Goal: Task Accomplishment & Management: Manage account settings

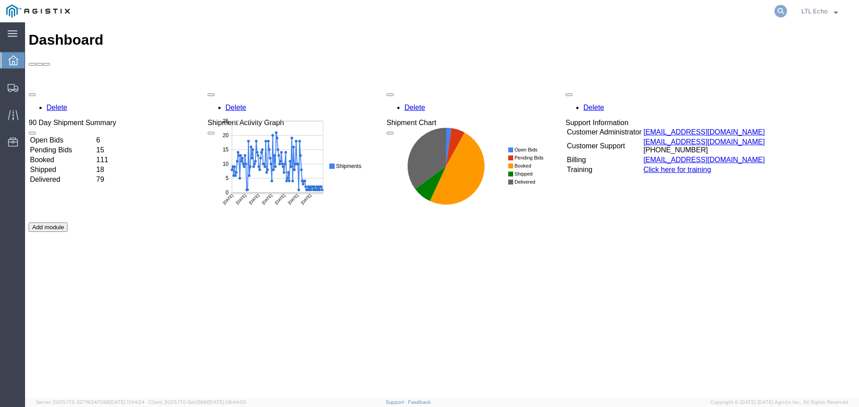
click at [777, 9] on icon at bounding box center [780, 11] width 13 height 13
click at [765, 12] on input "search" at bounding box center [638, 10] width 272 height 21
paste input "56540210"
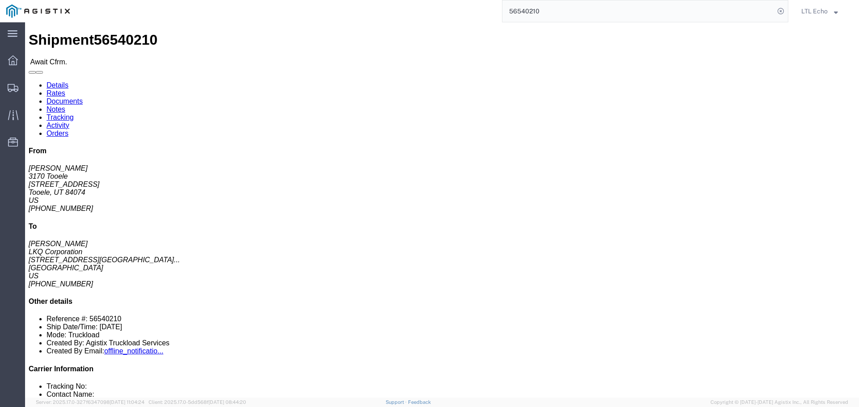
click div "Ship From 3170 Tooele ([PERSON_NAME]) 3170 [STREET_ADDRESS] [PHONE_NUMBER] [EMA…"
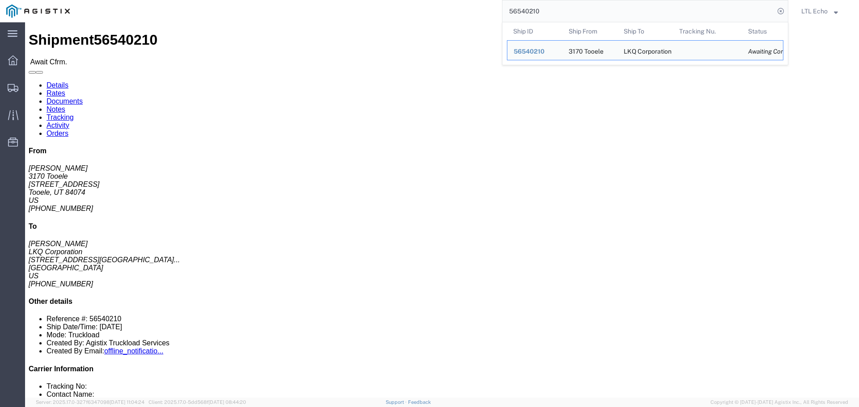
drag, startPoint x: 581, startPoint y: 8, endPoint x: 336, endPoint y: 7, distance: 245.5
click at [343, 9] on div "56540210 Ship ID Ship From Ship To Tracking Nu. Status Ship ID 56540210 Ship Fr…" at bounding box center [432, 11] width 712 height 22
paste input "1998"
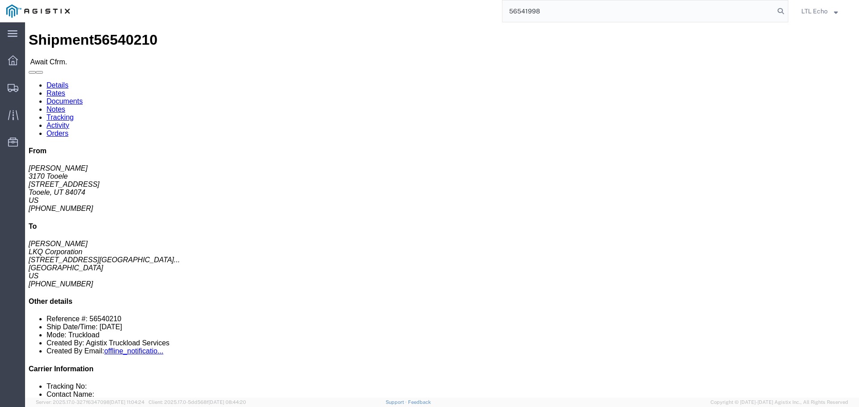
type input "56541998"
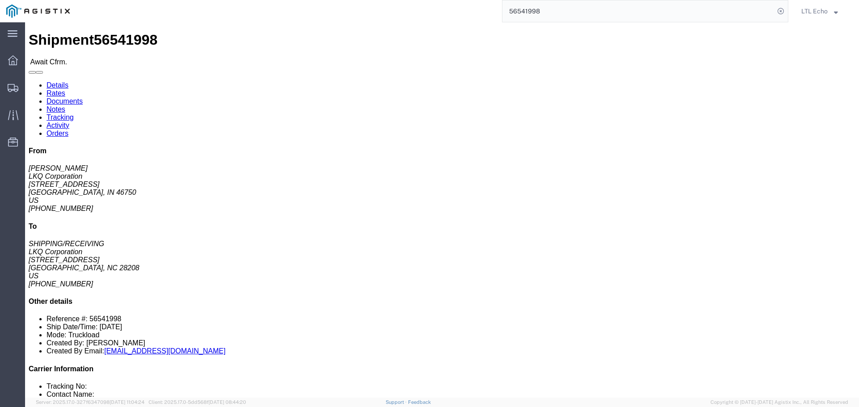
click link "Rates"
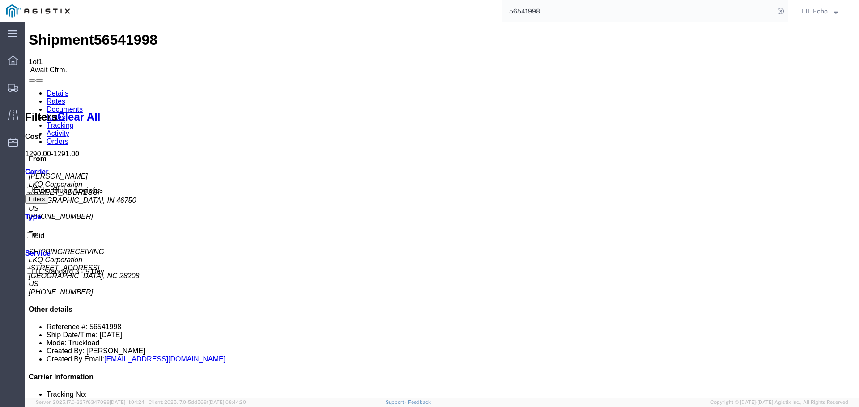
click at [62, 89] on link "Details" at bounding box center [58, 93] width 22 height 8
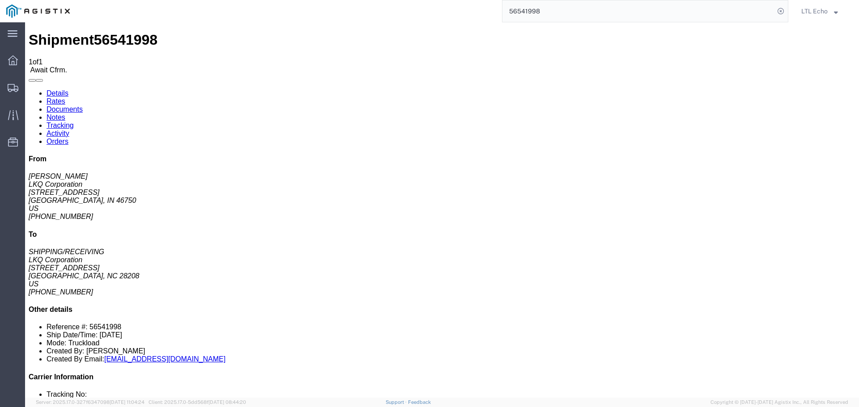
drag, startPoint x: 77, startPoint y: 105, endPoint x: 9, endPoint y: 104, distance: 68.0
click address "LKQ Corporation ([PERSON_NAME]) [STREET_ADDRESS] [PHONE_NUMBER]"
copy address "[STREET_ADDRESS]"
drag, startPoint x: 244, startPoint y: 103, endPoint x: 172, endPoint y: 106, distance: 72.0
click address "LKQ Corporation (SHIPPING/RECEIVING) [GEOGRAPHIC_DATA][STREET_ADDRESS] [PHONE_N…"
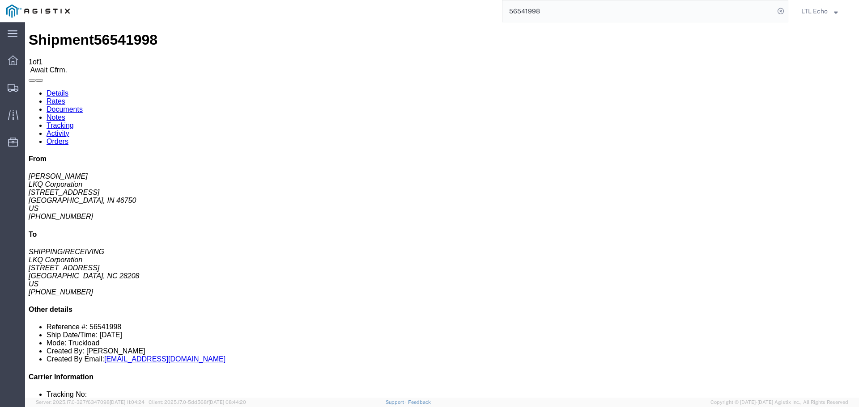
copy address "[STREET_ADDRESS]"
click link "Notes"
drag, startPoint x: 372, startPoint y: 121, endPoint x: 314, endPoint y: 124, distance: 58.6
copy td "Est. Linear Ft: 16"
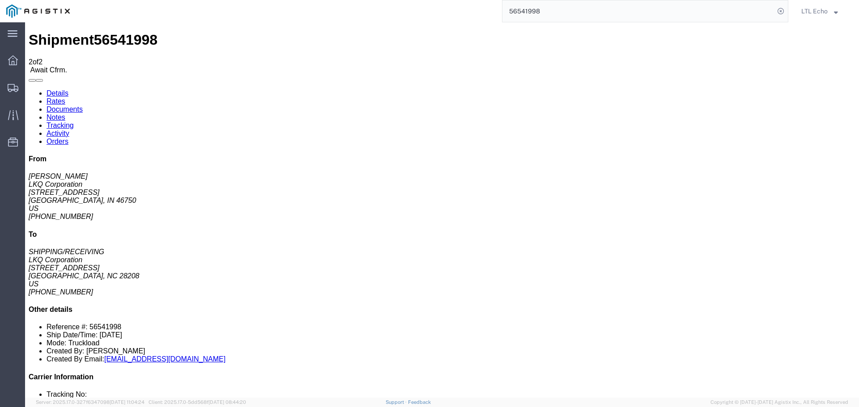
click at [66, 89] on link "Details" at bounding box center [58, 93] width 22 height 8
click b "56541998"
copy b "56541998"
drag, startPoint x: 639, startPoint y: 97, endPoint x: 633, endPoint y: 101, distance: 7.1
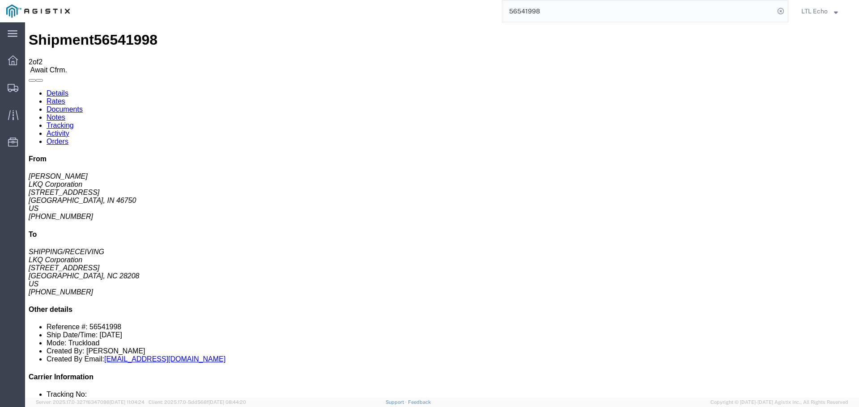
click p "Bill Of Lading: 56541998 Purchase Order: TRN#'S TH731073, TH731214"
click link "Confirm"
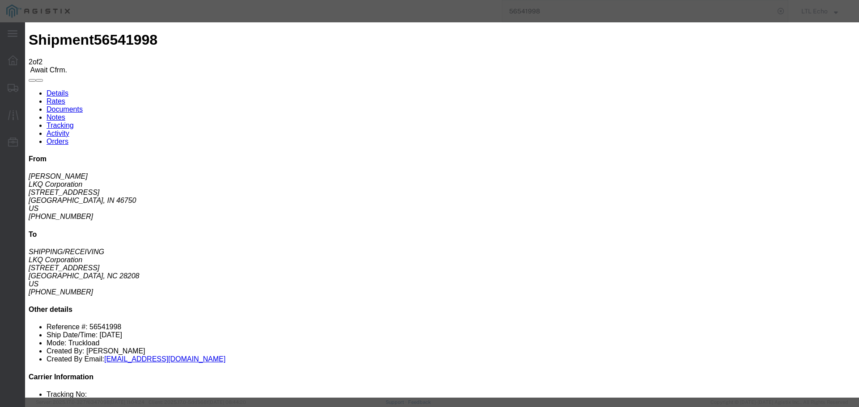
click input "checkbox"
checkbox input "true"
type input "LTL Echo"
type input "+ 8005116111"
click input "text"
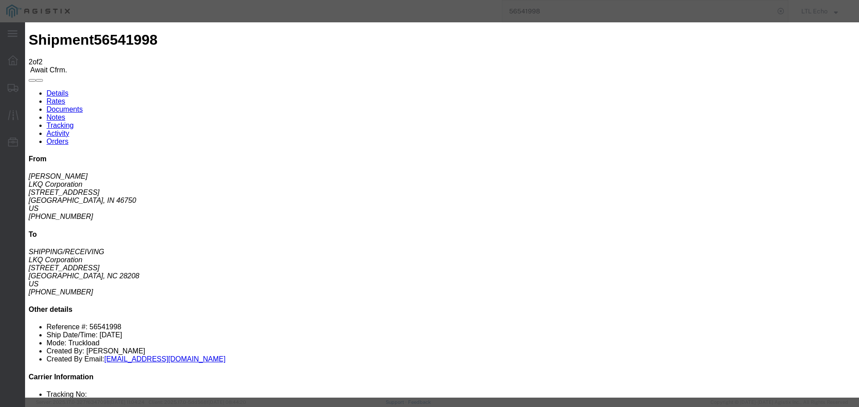
type input "63972197"
click button "Submit"
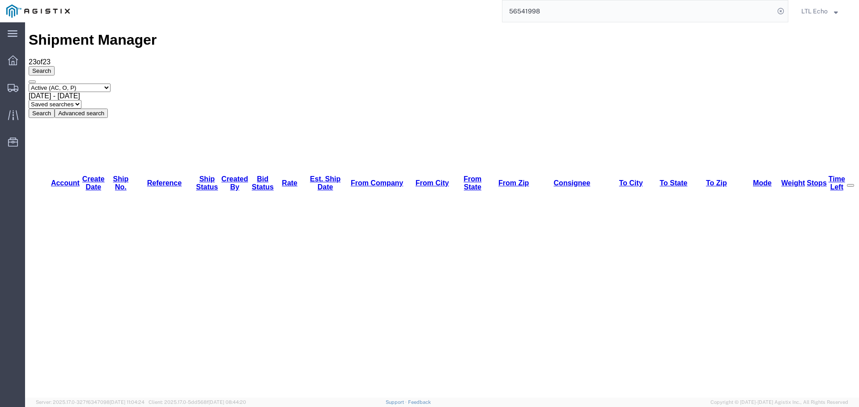
drag, startPoint x: 566, startPoint y: 10, endPoint x: 377, endPoint y: 17, distance: 188.4
click at [382, 17] on div "56541998" at bounding box center [432, 11] width 712 height 22
paste input "088"
type input "56540888"
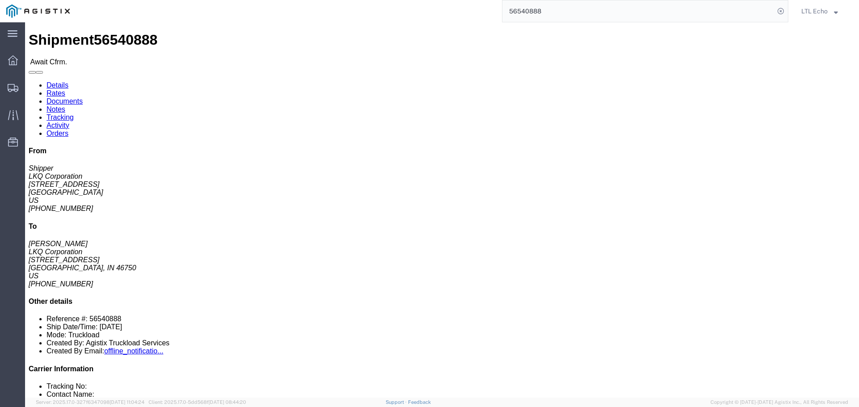
click link "Rates"
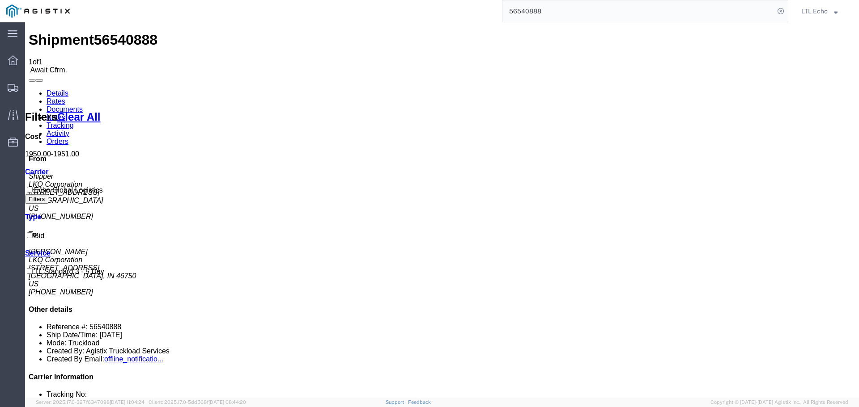
click at [56, 89] on link "Details" at bounding box center [58, 93] width 22 height 8
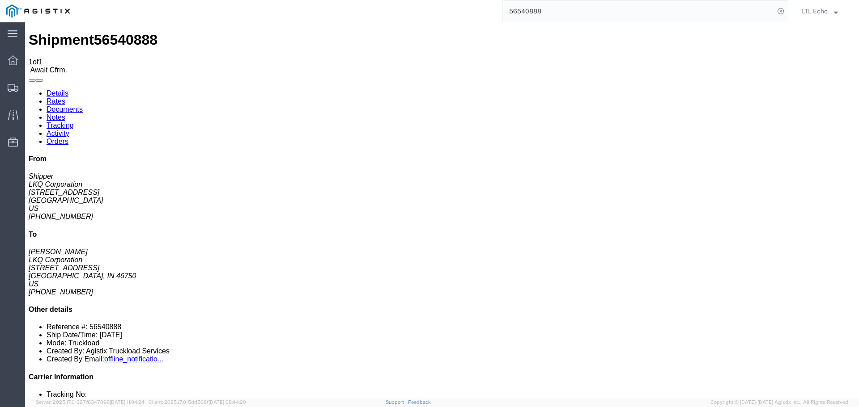
drag, startPoint x: 91, startPoint y: 104, endPoint x: 11, endPoint y: 106, distance: 80.1
click address "LKQ Corporation (Shipper) 1760 [STREET_ADDRESS] [PHONE_NUMBER]"
copy address "[STREET_ADDRESS]"
click address "LKQ Corporation (Shipper) 1760 [STREET_ADDRESS] [PHONE_NUMBER]"
drag, startPoint x: 76, startPoint y: 104, endPoint x: 9, endPoint y: 104, distance: 67.5
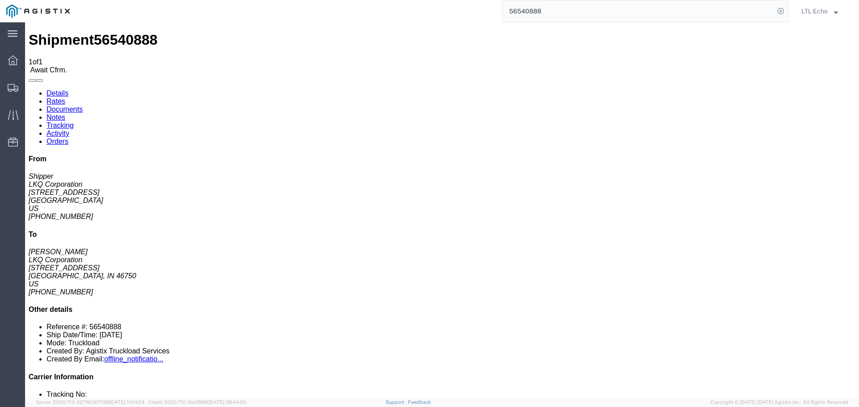
click address "LKQ Corporation (Shipper) 1760 [STREET_ADDRESS] [PHONE_NUMBER]"
copy address "[STREET_ADDRESS]"
click address "LKQ Corporation (Shipper) 1760 [STREET_ADDRESS] [PHONE_NUMBER]"
drag, startPoint x: 22, startPoint y: 113, endPoint x: 58, endPoint y: 106, distance: 36.8
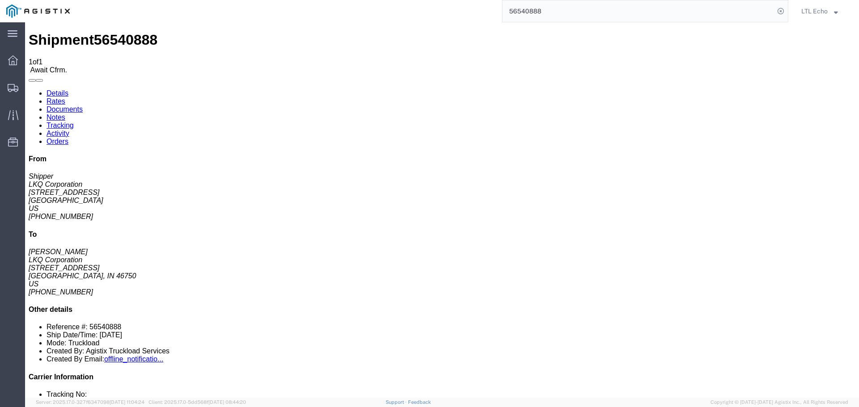
click address "LKQ Corporation (Shipper) 1760 [STREET_ADDRESS] [PHONE_NUMBER]"
copy address "[GEOGRAPHIC_DATA]"
drag, startPoint x: 239, startPoint y: 104, endPoint x: 173, endPoint y: 105, distance: 65.7
click address "LKQ Corporation ([PERSON_NAME]) [STREET_ADDRESS] [PHONE_NUMBER]"
copy address "[STREET_ADDRESS]"
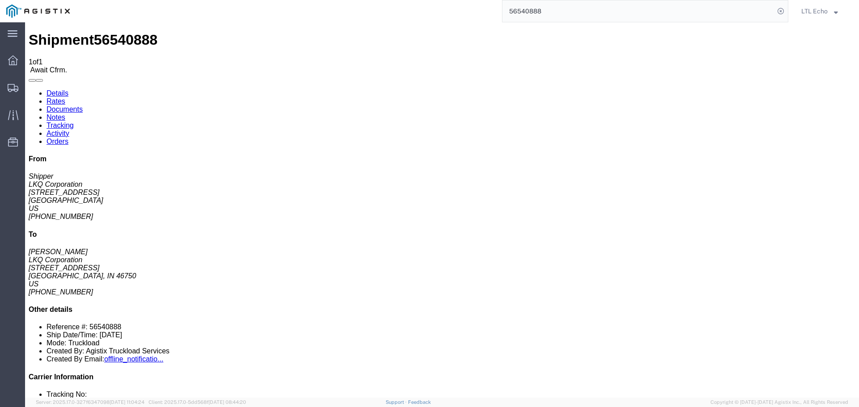
click b "56540888"
click link "Notes"
drag, startPoint x: 385, startPoint y: 144, endPoint x: 309, endPoint y: 147, distance: 76.1
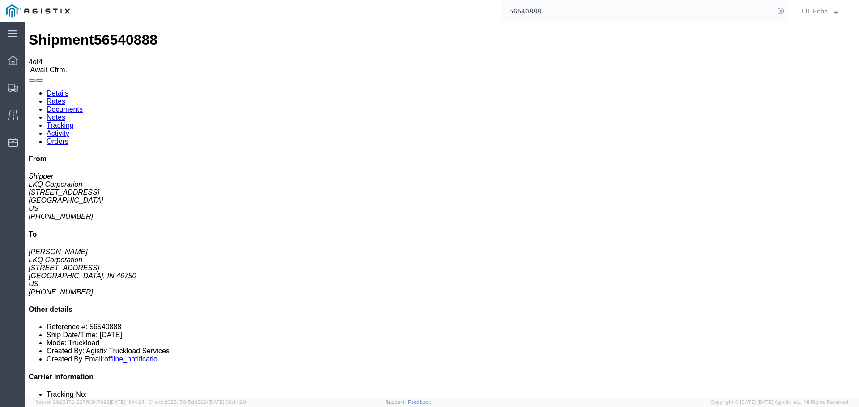
copy tr "Public Est. Linear Ft: 25"
click at [66, 89] on link "Details" at bounding box center [58, 93] width 22 height 8
click b "56540888"
copy b "56540888"
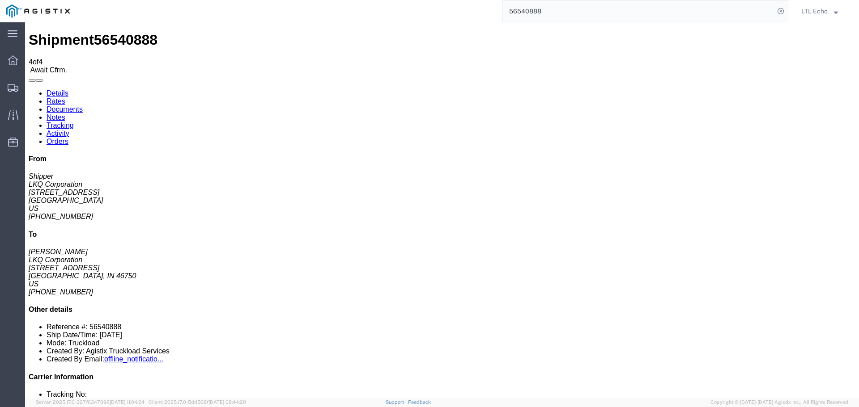
drag, startPoint x: 518, startPoint y: 105, endPoint x: 652, endPoint y: 105, distance: 133.7
click b "STEEL AND ALUMINUM PWR#'S 127972, 7989, 7990, 7991, 7994, 7995--[PERSON_NAME]"
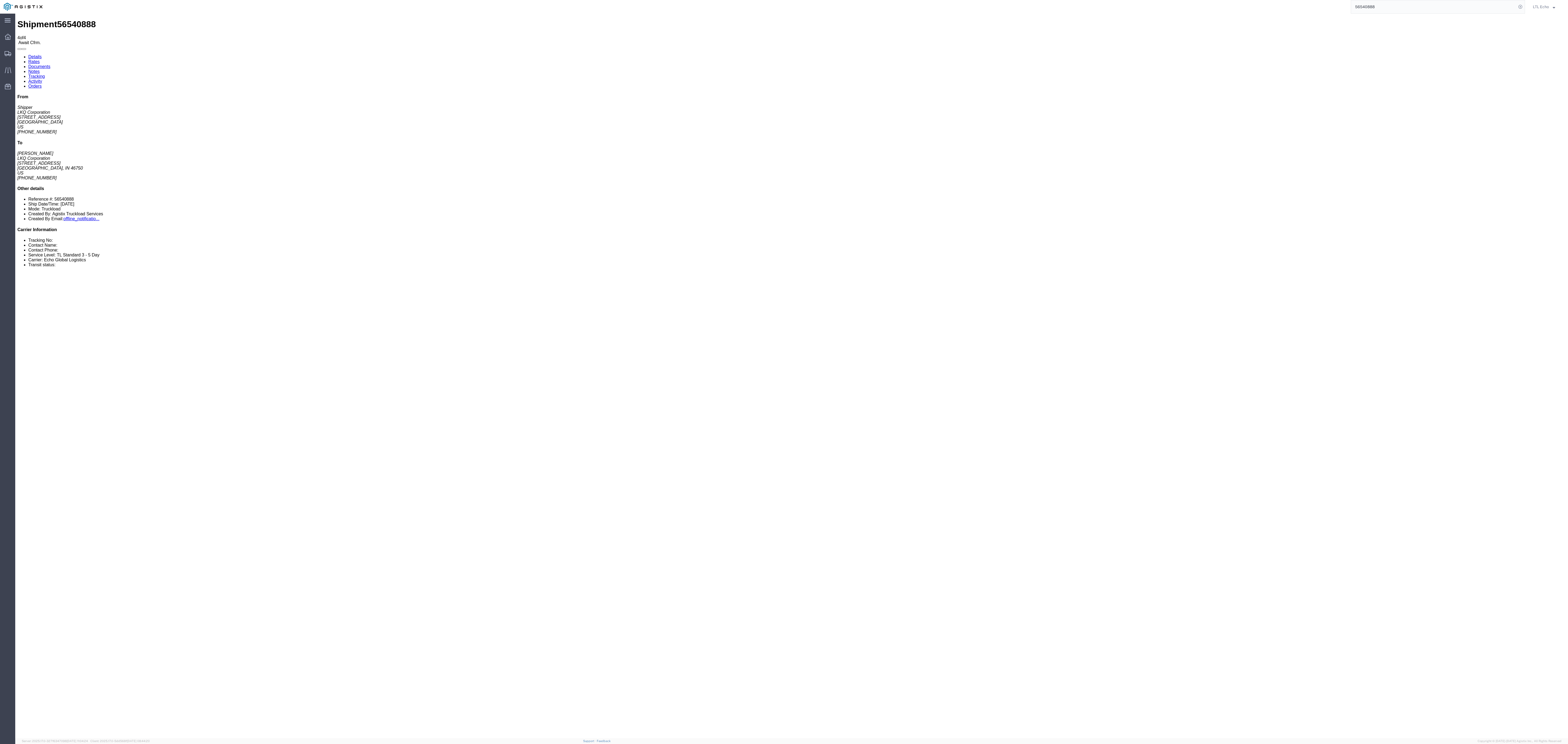
drag, startPoint x: 1280, startPoint y: 60, endPoint x: 1118, endPoint y: 74, distance: 162.6
click div "Ship From LKQ Corporation (Shipper) 1760 [STREET_ADDRESS] [PHONE_NUMBER] Ship T…"
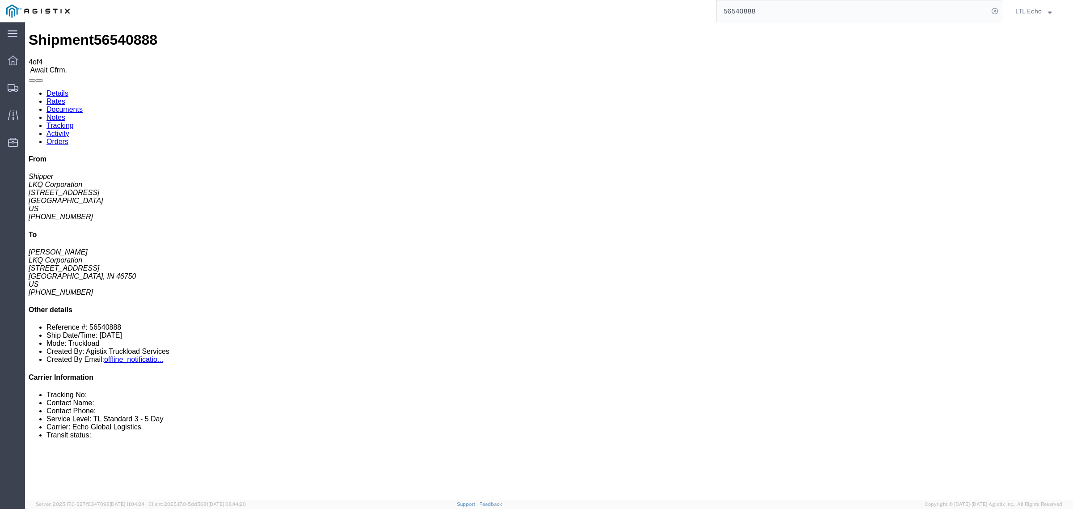
click link "Confirm"
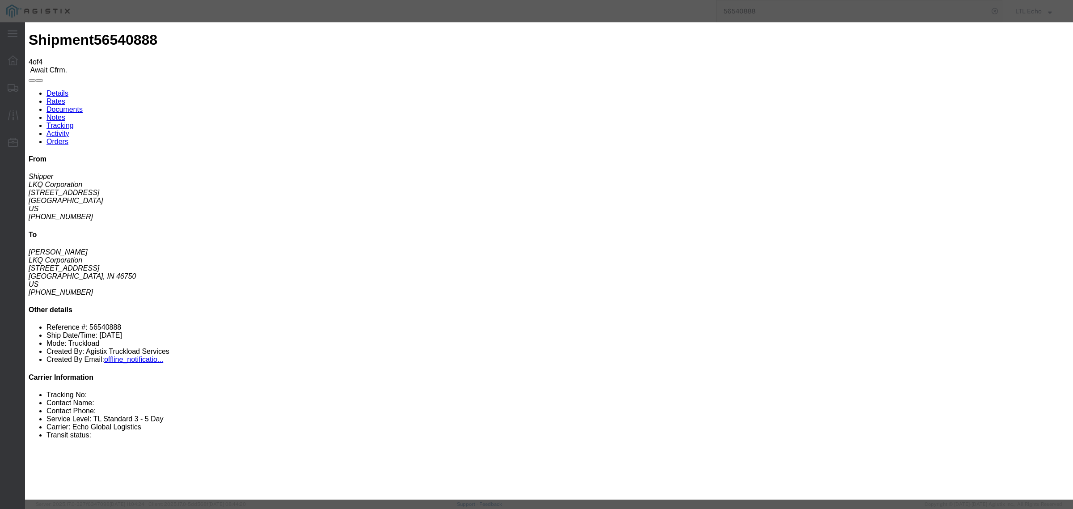
click label
click input "checkbox"
checkbox input "true"
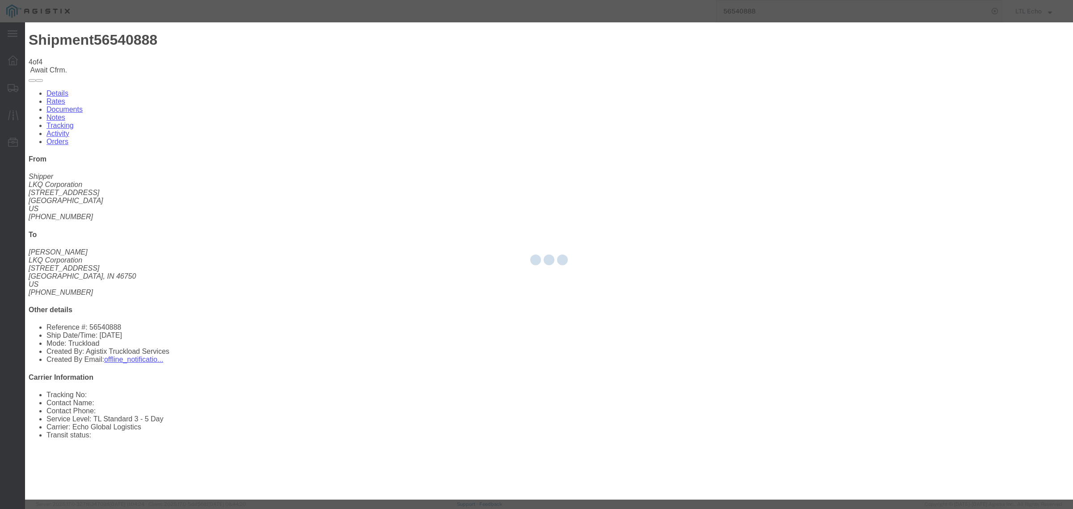
type input "LTL Echo"
type input "+ 8005116111"
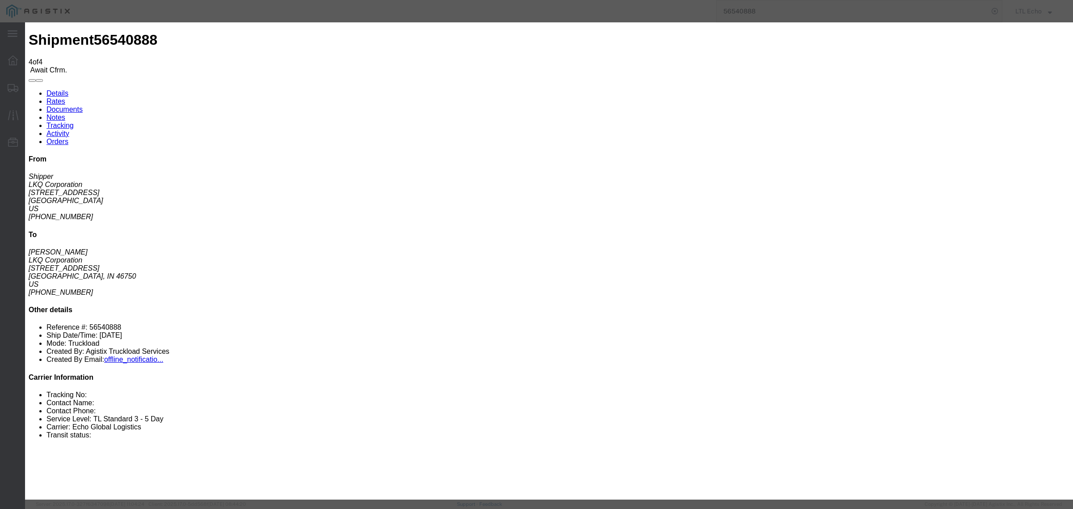
click input "text"
drag, startPoint x: 469, startPoint y: 108, endPoint x: 375, endPoint y: 104, distance: 94.0
click div "Bill of Lading Number 63972295"
type input "63972295"
click button "Submit"
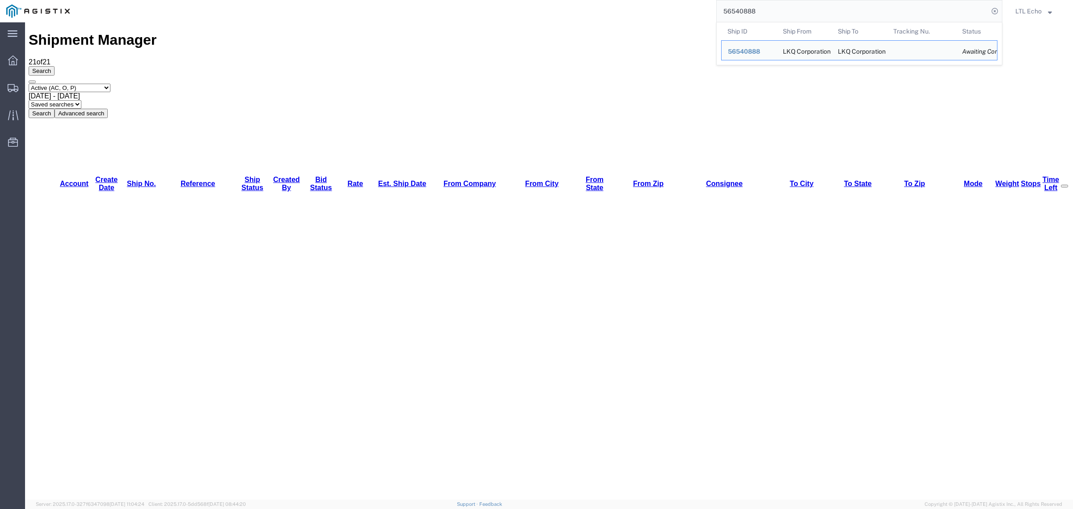
drag, startPoint x: 774, startPoint y: 13, endPoint x: 574, endPoint y: 13, distance: 199.9
click at [574, 13] on div "56540888 Ship ID Ship From Ship To Tracking Nu. Status Ship ID 56540888 Ship Fr…" at bounding box center [539, 11] width 927 height 22
paste input "16060"
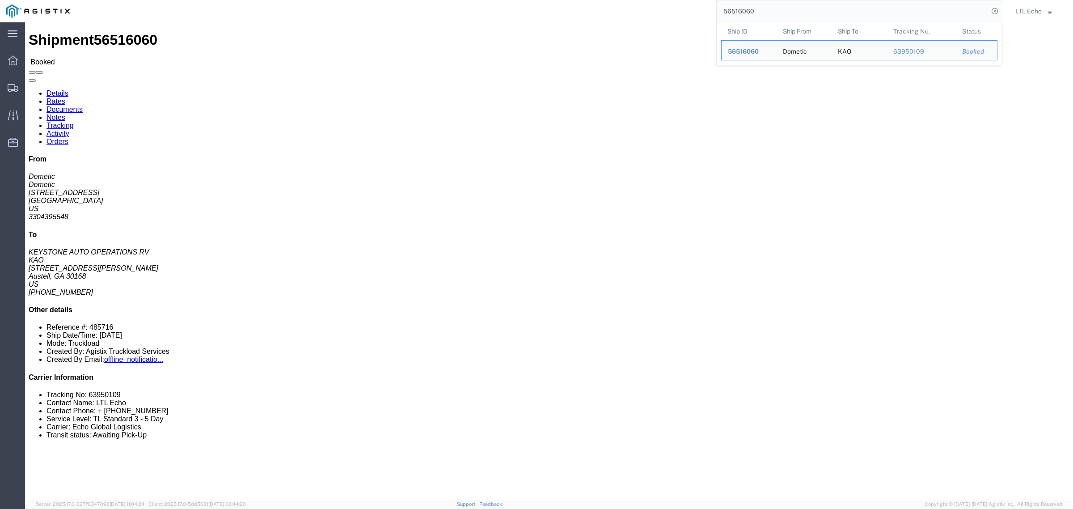
drag, startPoint x: 775, startPoint y: 7, endPoint x: 608, endPoint y: 9, distance: 166.8
paste input "5651"
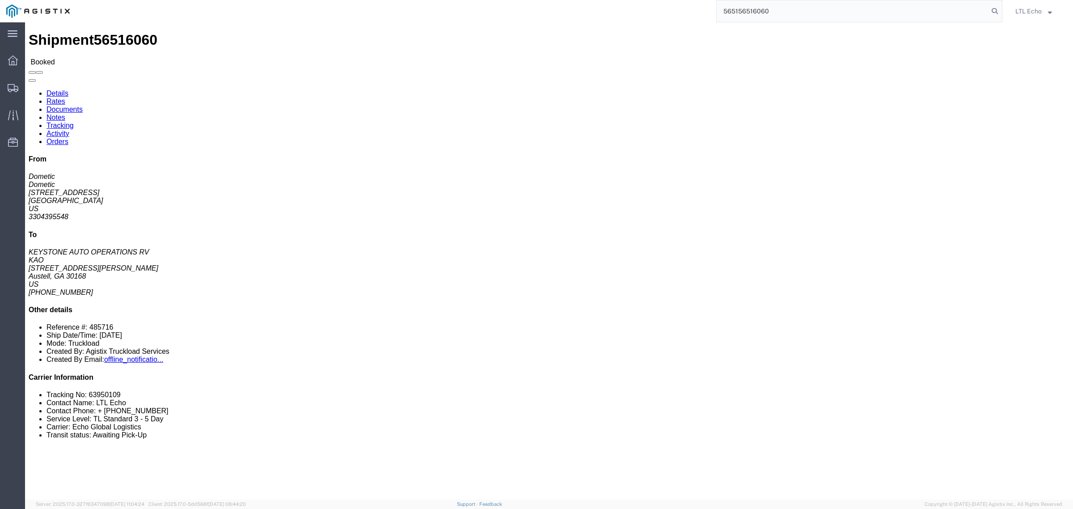
click at [735, 14] on input "565156516060" at bounding box center [853, 10] width 272 height 21
paste input "search"
click li "Tracking No: 63950109"
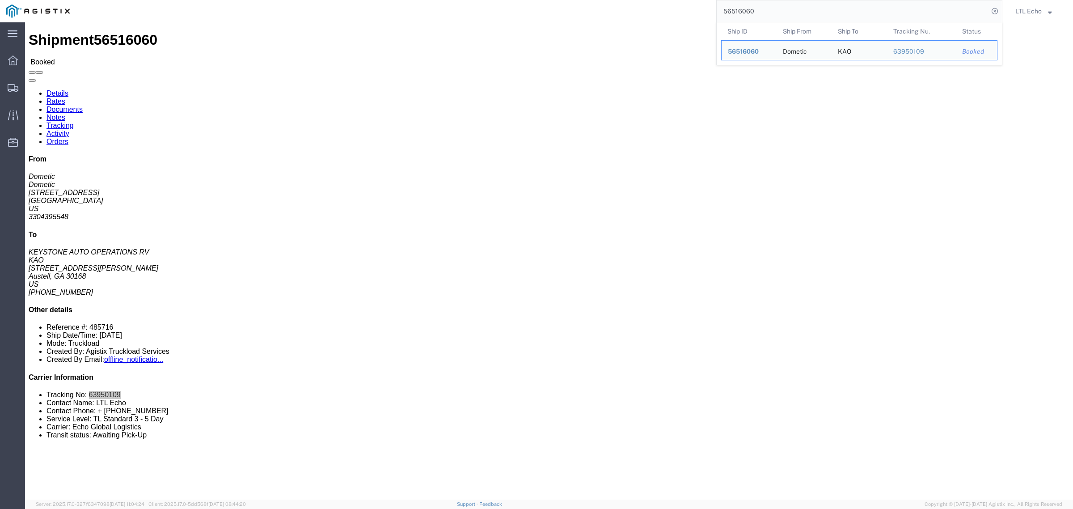
drag, startPoint x: 768, startPoint y: 8, endPoint x: 644, endPoint y: 8, distance: 124.8
paste input "634196232"
drag, startPoint x: 785, startPoint y: 10, endPoint x: 590, endPoint y: 11, distance: 195.4
paste input "56516060"
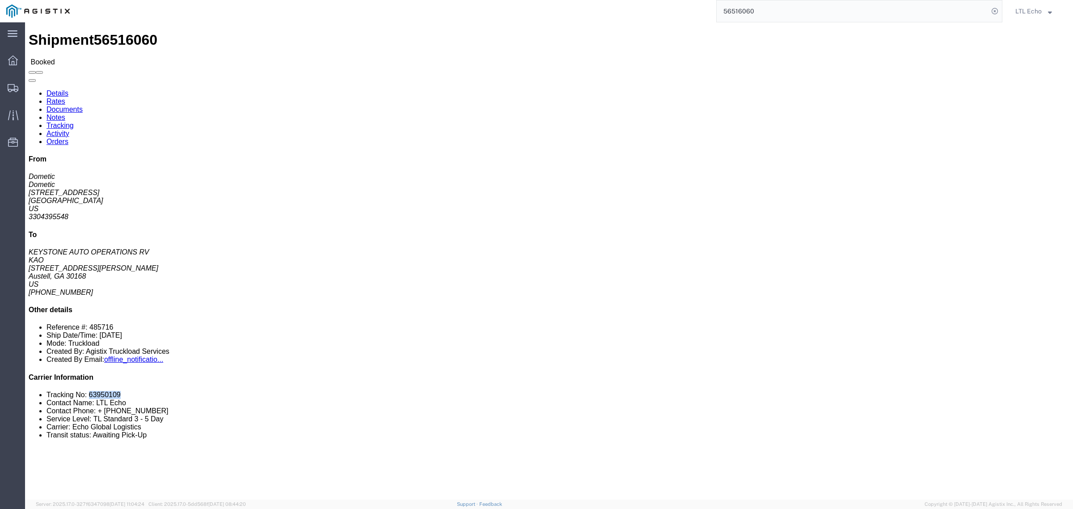
click li "Tracking No: 63950109"
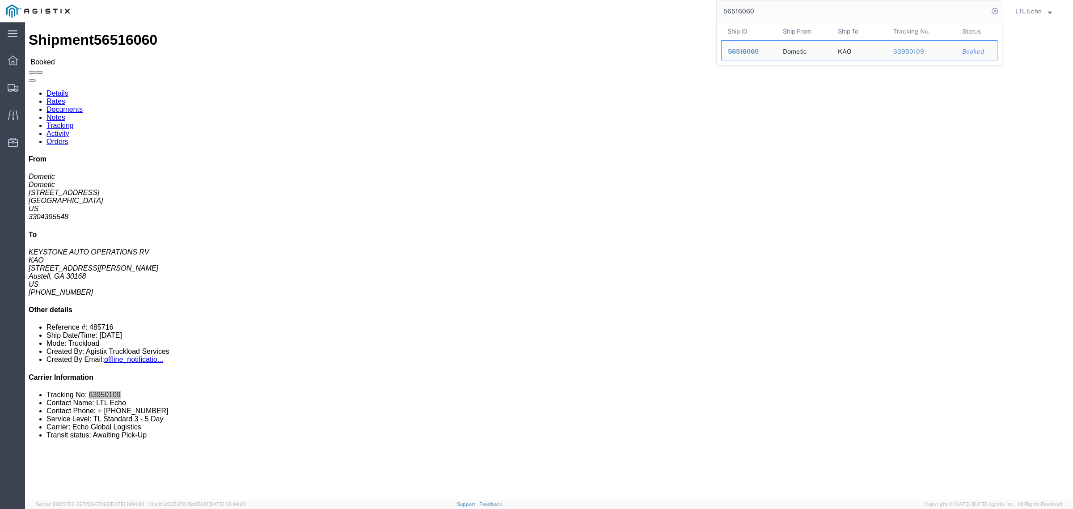
drag, startPoint x: 772, startPoint y: 13, endPoint x: 625, endPoint y: 8, distance: 147.7
click at [625, 8] on div "56516060 Ship ID Ship From Ship To Tracking Nu. Status Ship ID 56516060 Ship Fr…" at bounding box center [539, 11] width 927 height 22
paste input "397839"
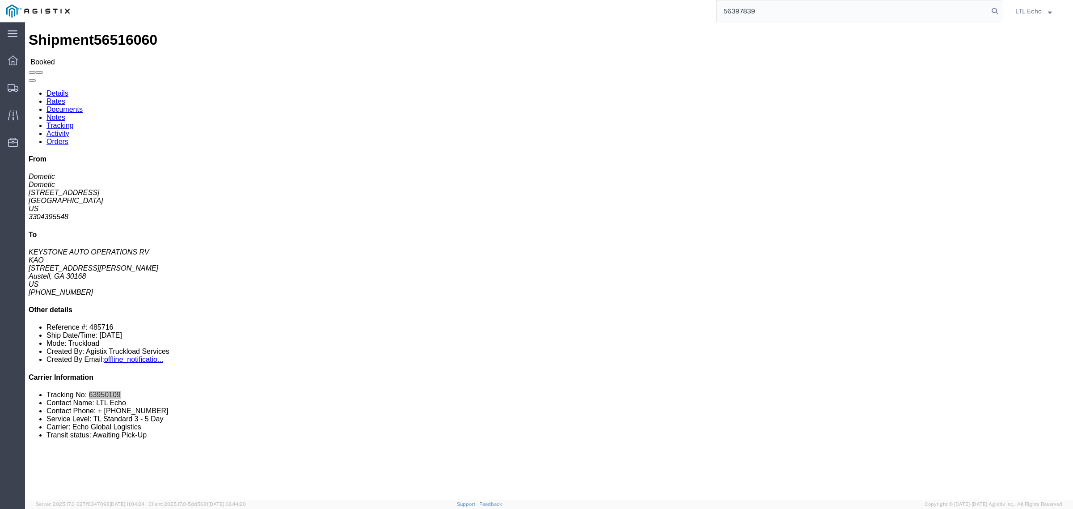
type input "56397839"
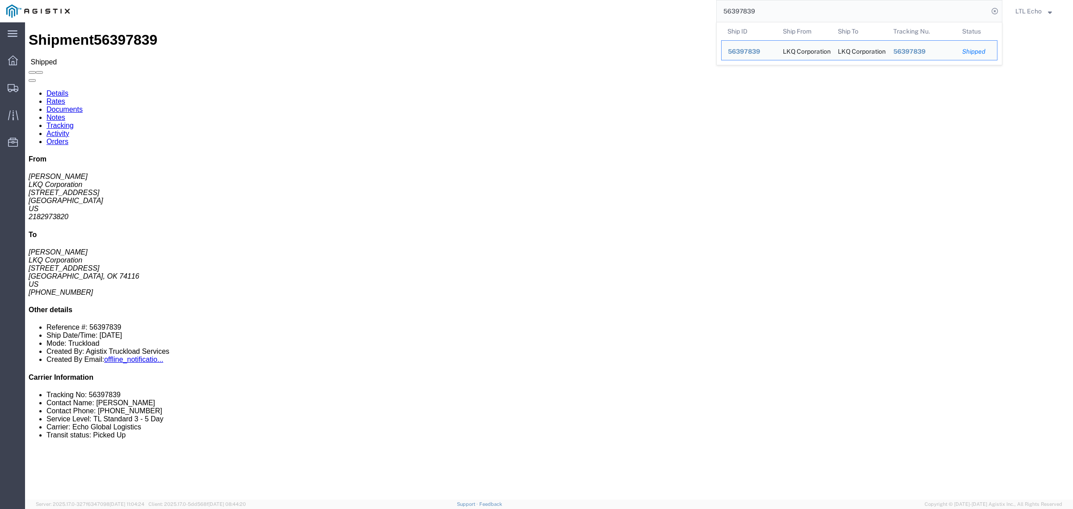
click address "LKQ Corporation ([PERSON_NAME]) 3118 [STREET_ADDRESS] 2182973820 [EMAIL_ADDRESS…"
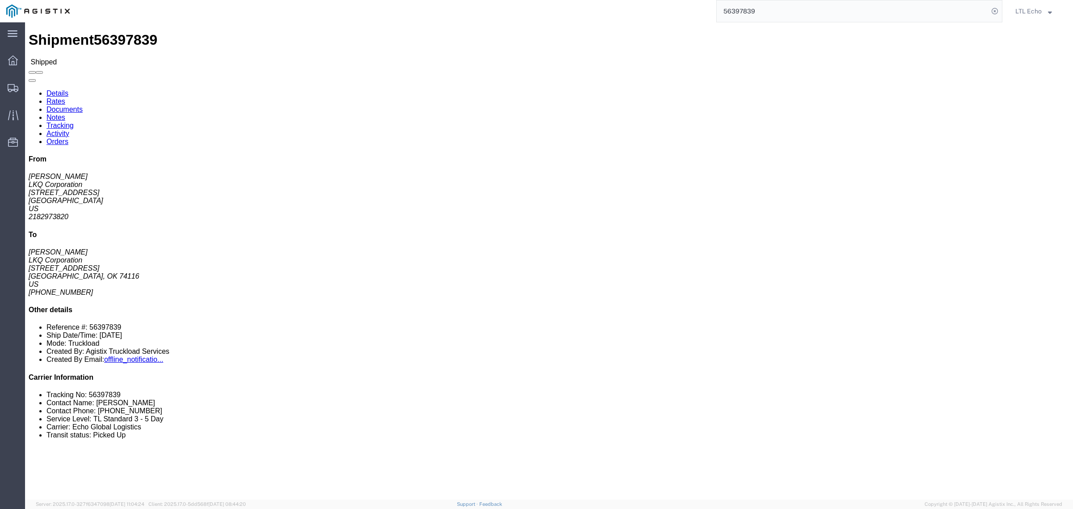
click address "LKQ Corporation ([PERSON_NAME]) 3242 [STREET_ADDRESS] [PHONE_NUMBER] [PERSON_NA…"
click link "Tracking"
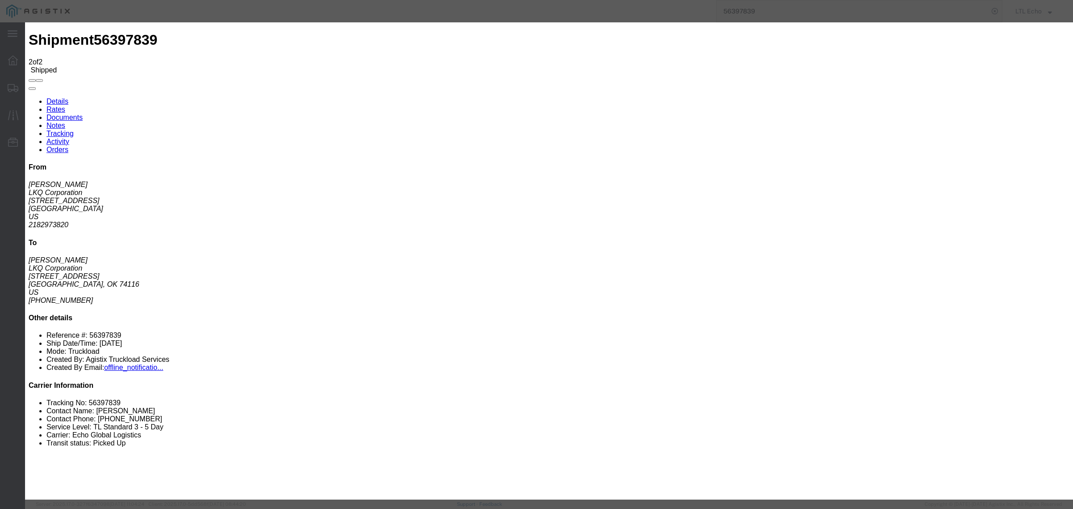
type input "[DATE]"
type input "3:00 PM"
select select "DELIVRED"
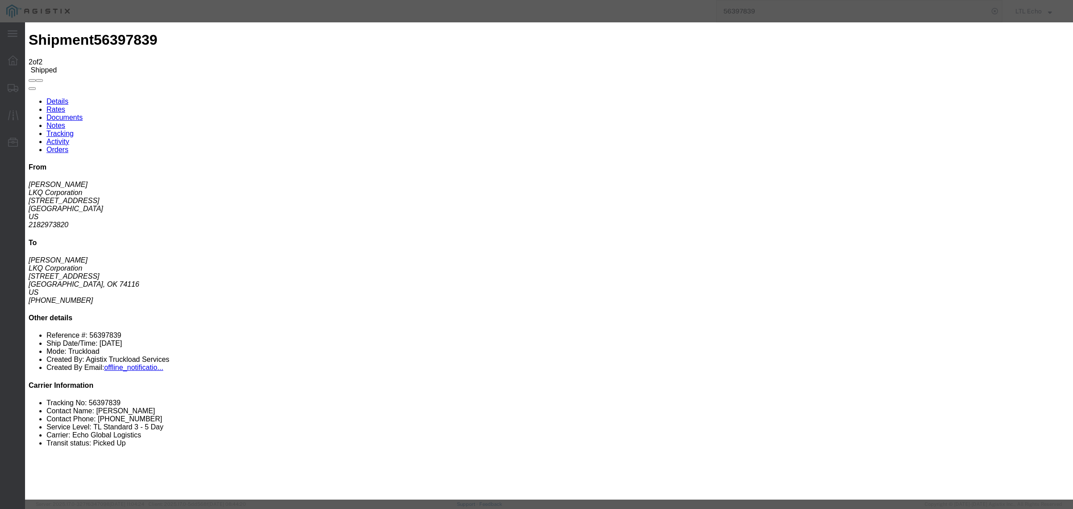
type input "[DATE]"
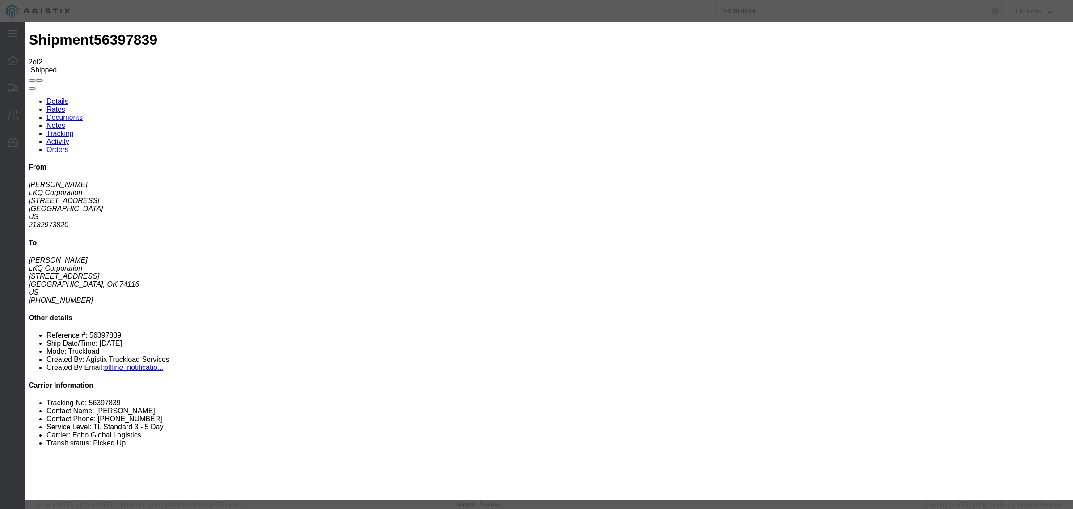
type input "[DATE]"
type input "3:00 PM"
type input "[DATE]"
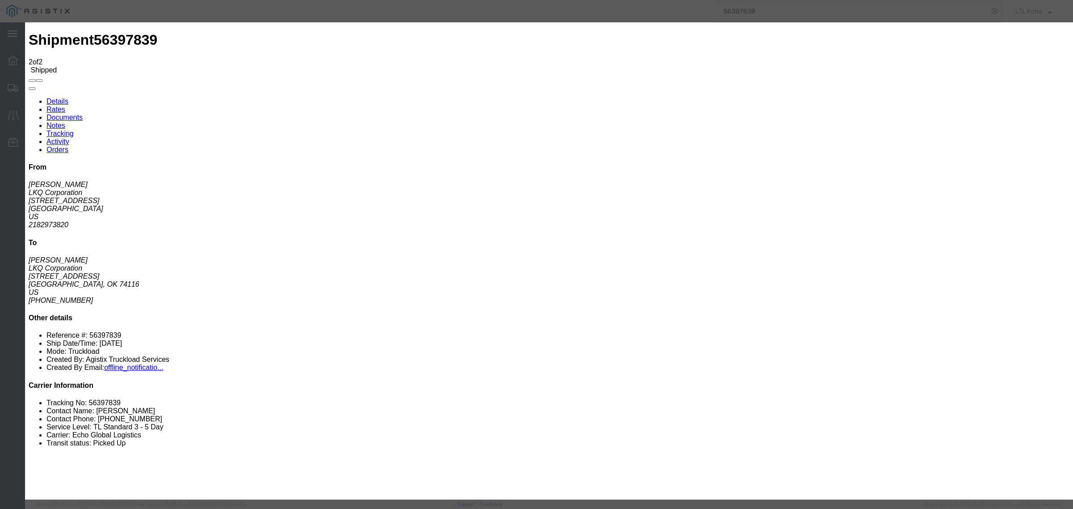
select select "DELIVRED"
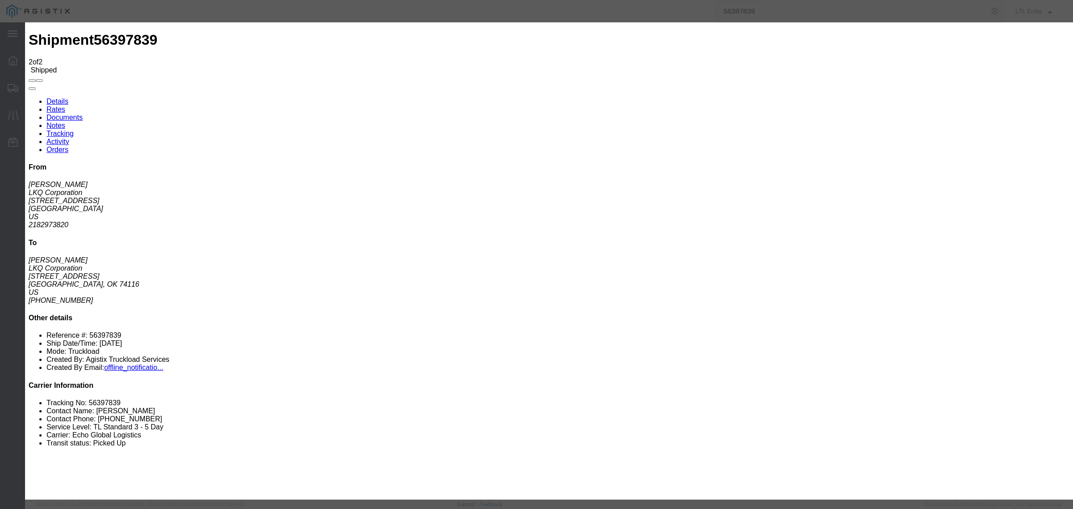
type input "[DATE]"
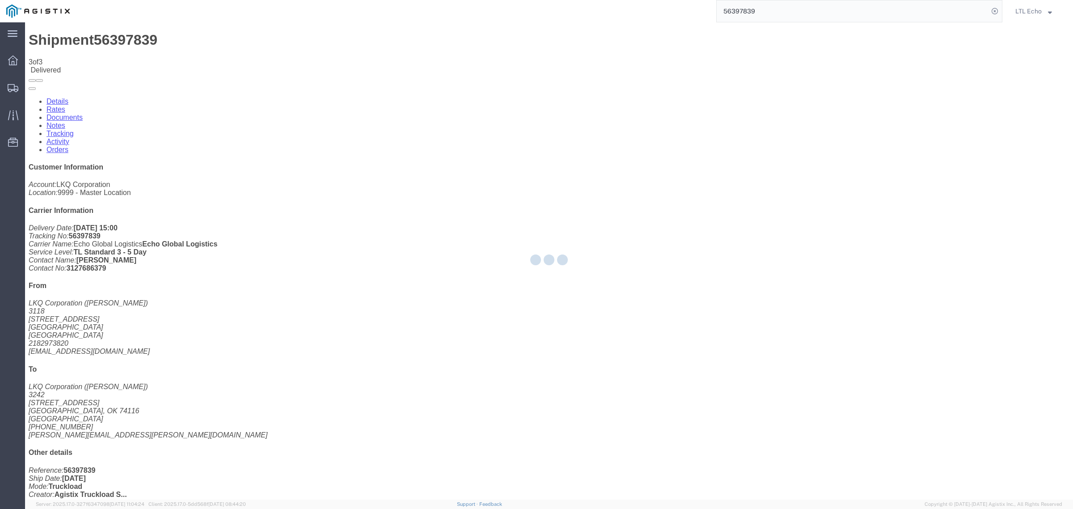
click at [746, 313] on div at bounding box center [549, 260] width 1048 height 477
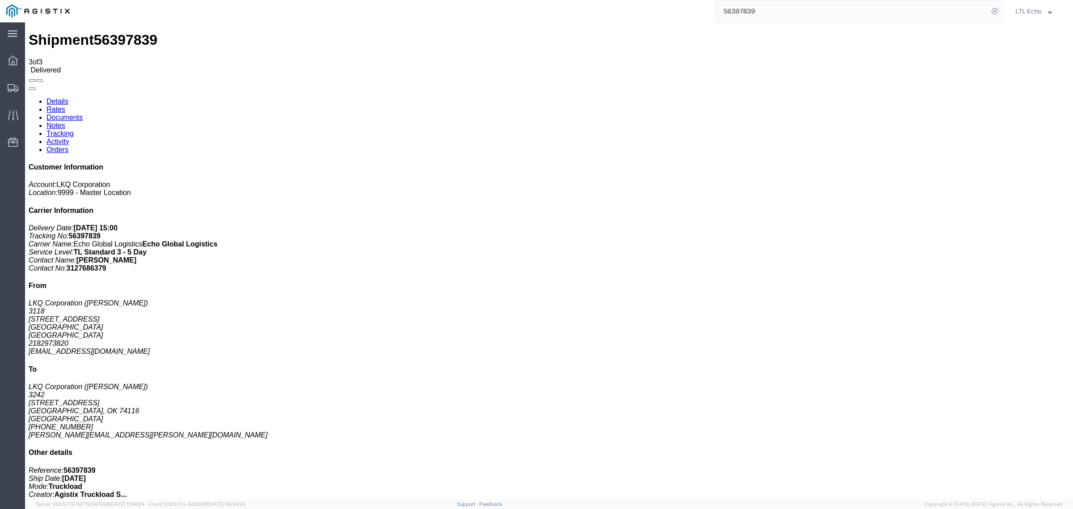
drag, startPoint x: 837, startPoint y: 34, endPoint x: 534, endPoint y: 28, distance: 302.4
paste input "516060"
type input "56516060"
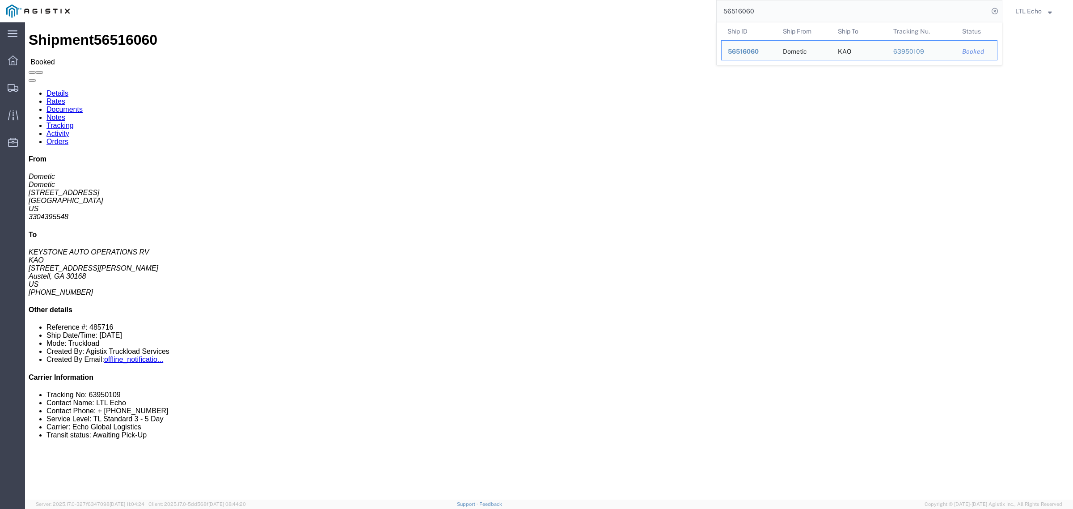
click li "Tracking No: 63950109"
